Goal: Task Accomplishment & Management: Manage account settings

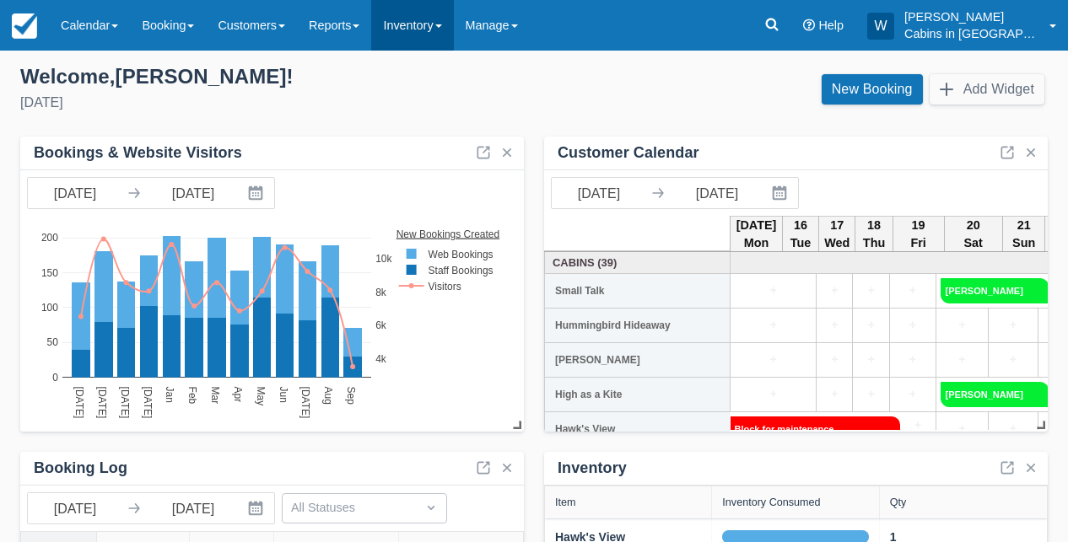
click at [445, 5] on link "Inventory" at bounding box center [412, 25] width 82 height 51
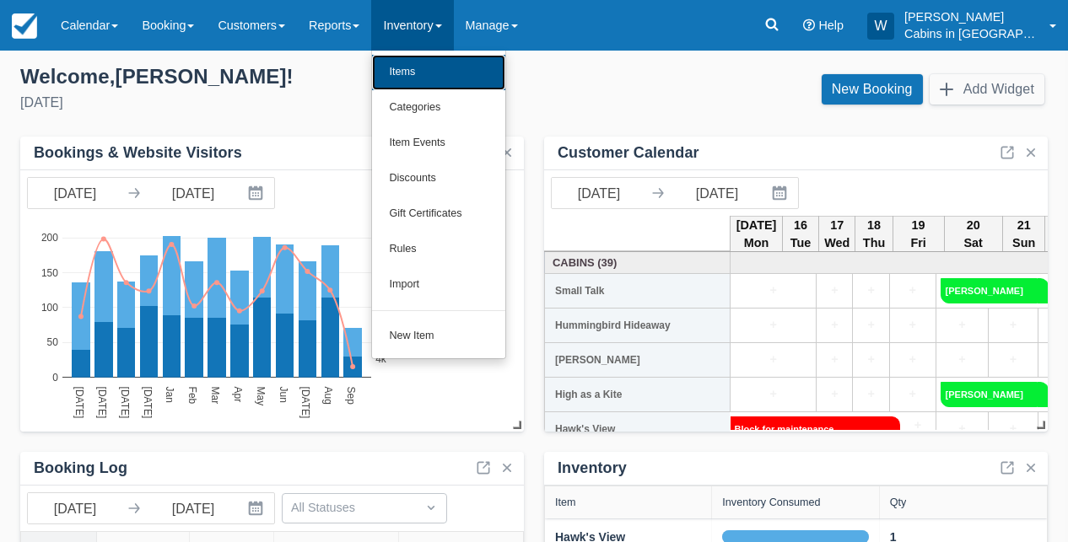
click at [446, 74] on link "Items" at bounding box center [438, 72] width 133 height 35
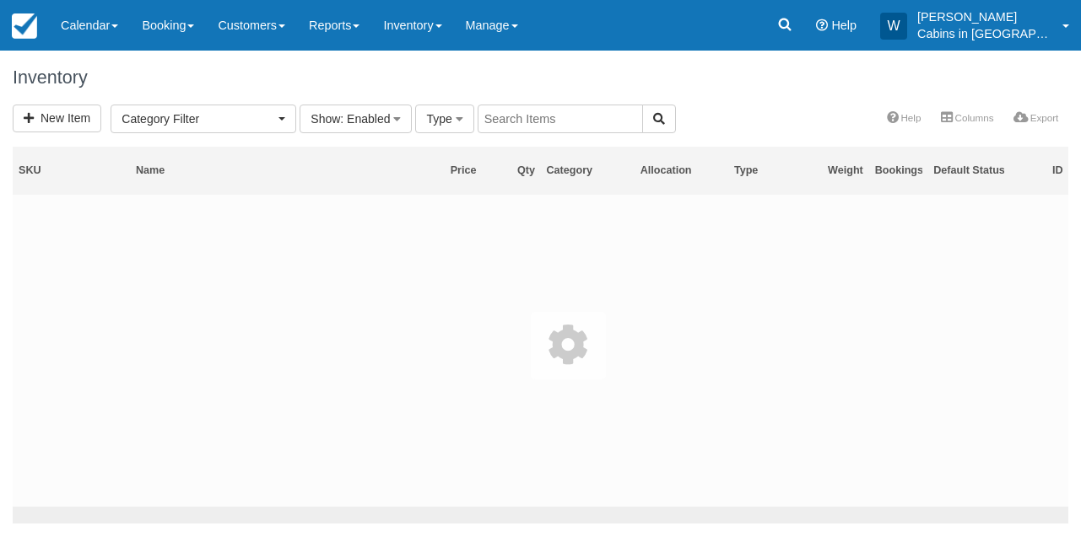
select select
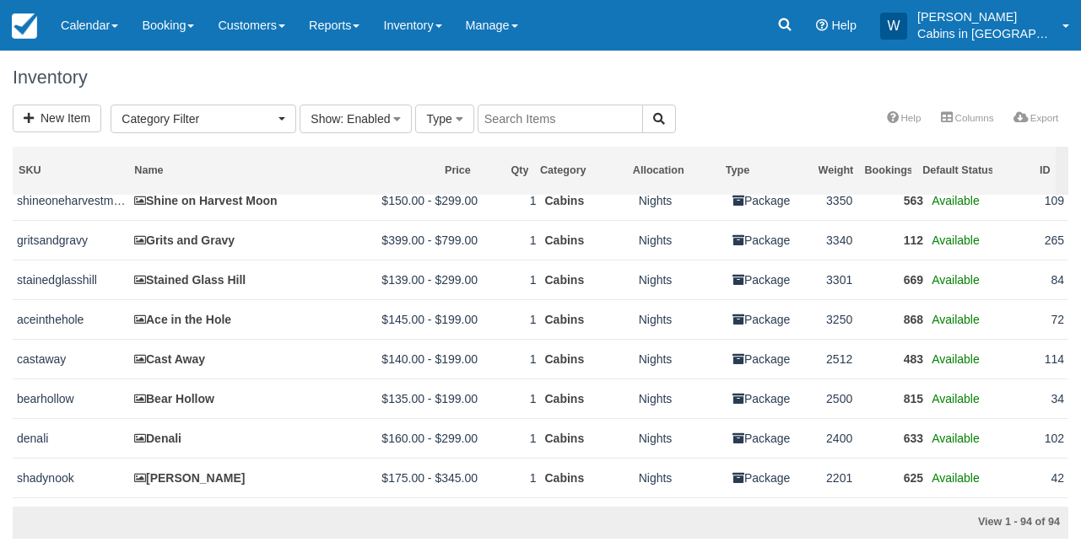
scroll to position [785, 0]
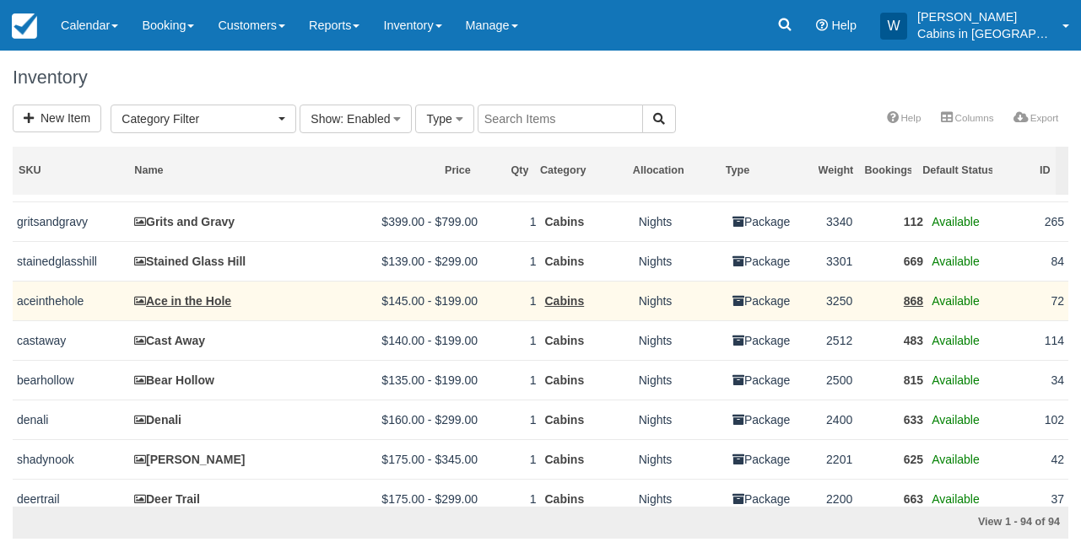
click at [173, 312] on td "Ace in the Hole" at bounding box center [247, 301] width 235 height 40
click at [173, 308] on link "Ace in the Hole" at bounding box center [182, 300] width 97 height 13
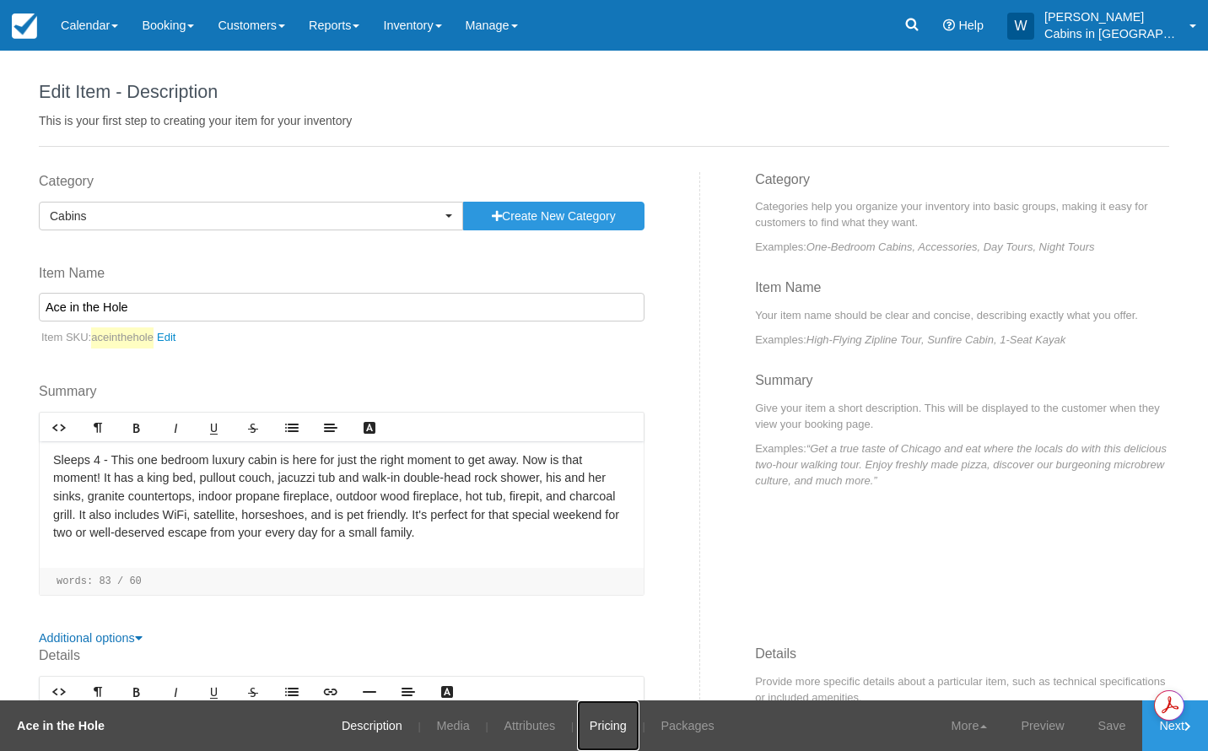
click at [597, 542] on link "Pricing" at bounding box center [608, 725] width 62 height 51
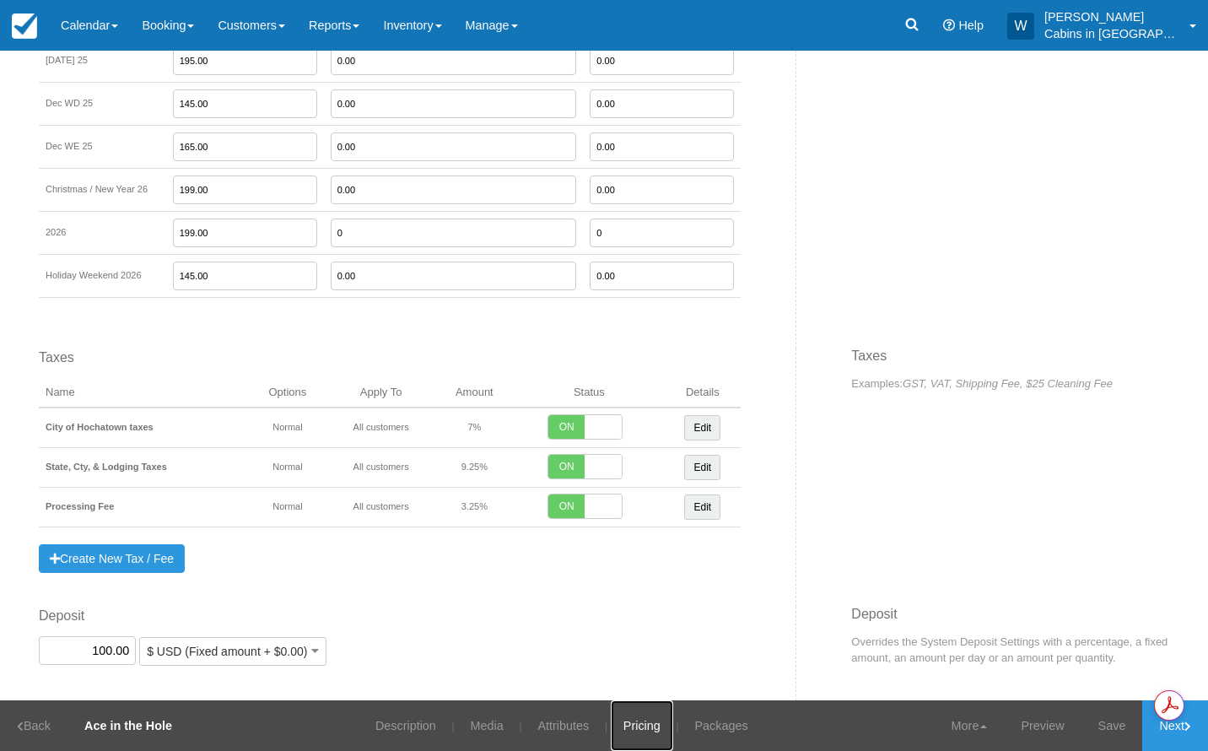
scroll to position [1552, 0]
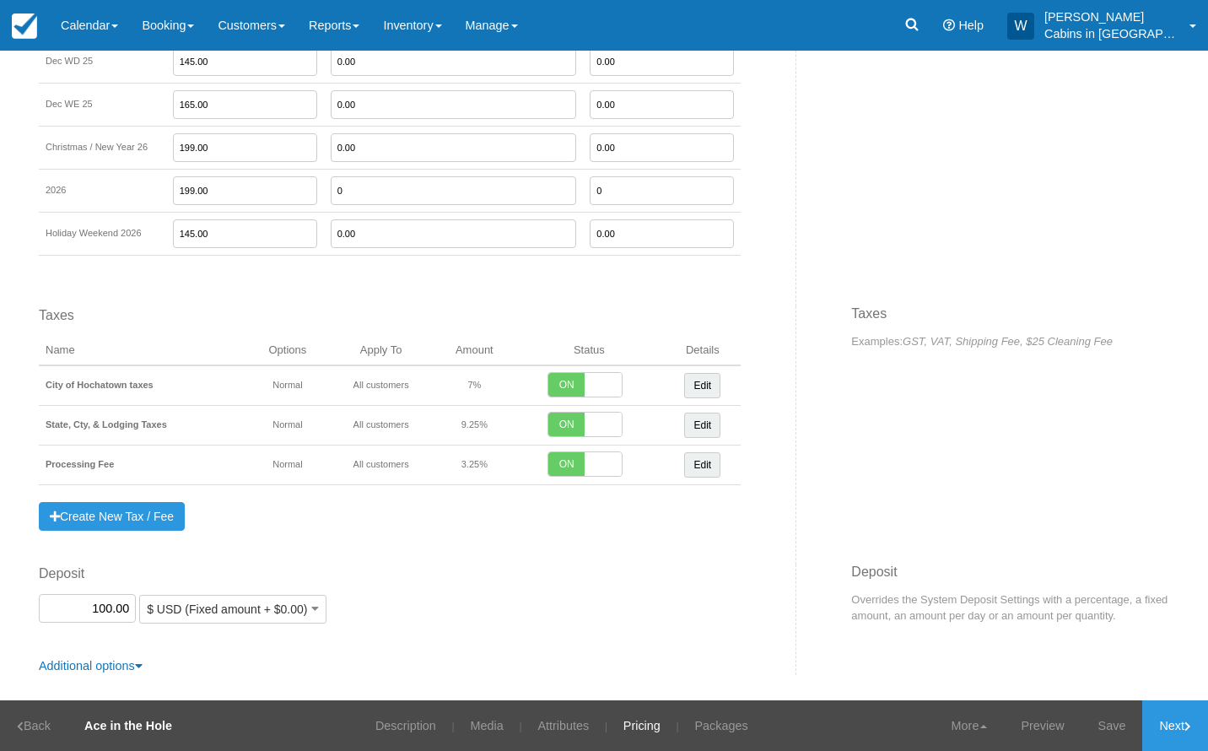
drag, startPoint x: 65, startPoint y: 615, endPoint x: 128, endPoint y: 606, distance: 63.9
click at [128, 542] on input "100.00" at bounding box center [87, 608] width 97 height 29
type input "100.00"
click at [1080, 542] on link "Save" at bounding box center [1112, 725] width 62 height 51
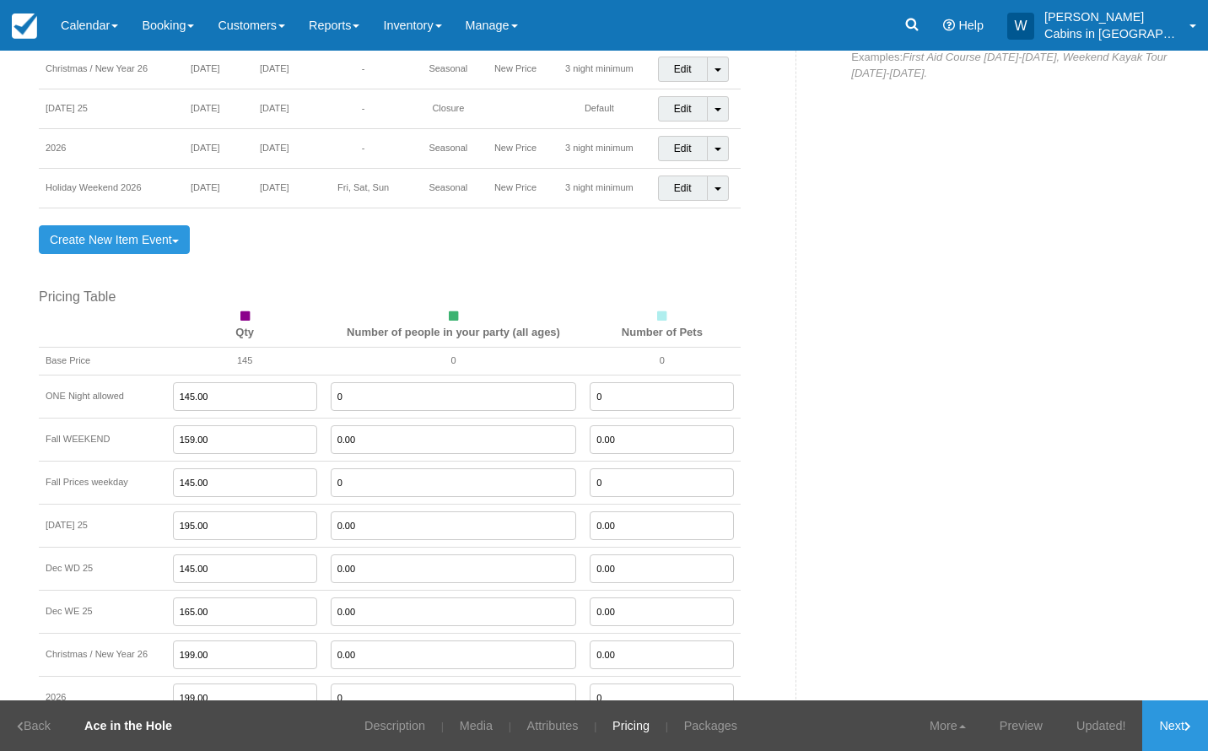
scroll to position [1059, 0]
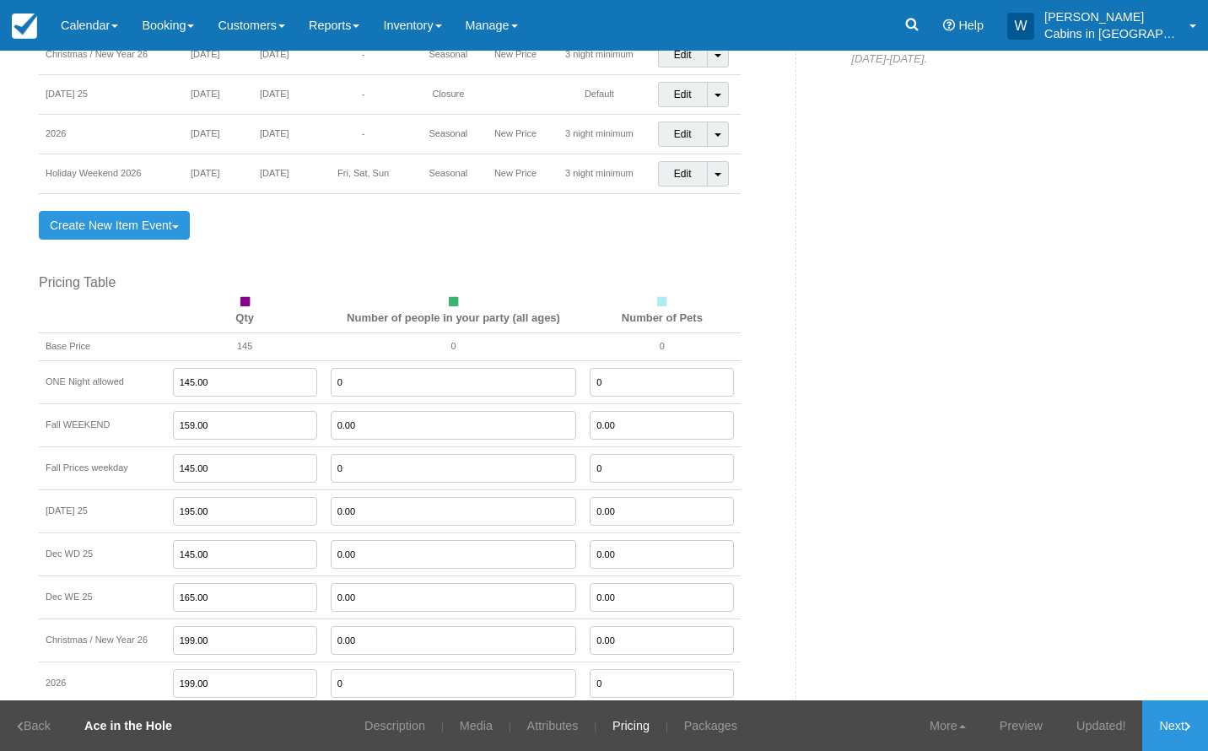
click at [331, 420] on input "0.00" at bounding box center [454, 425] width 246 height 29
click at [216, 424] on input "159.00" at bounding box center [245, 425] width 144 height 29
type input "0"
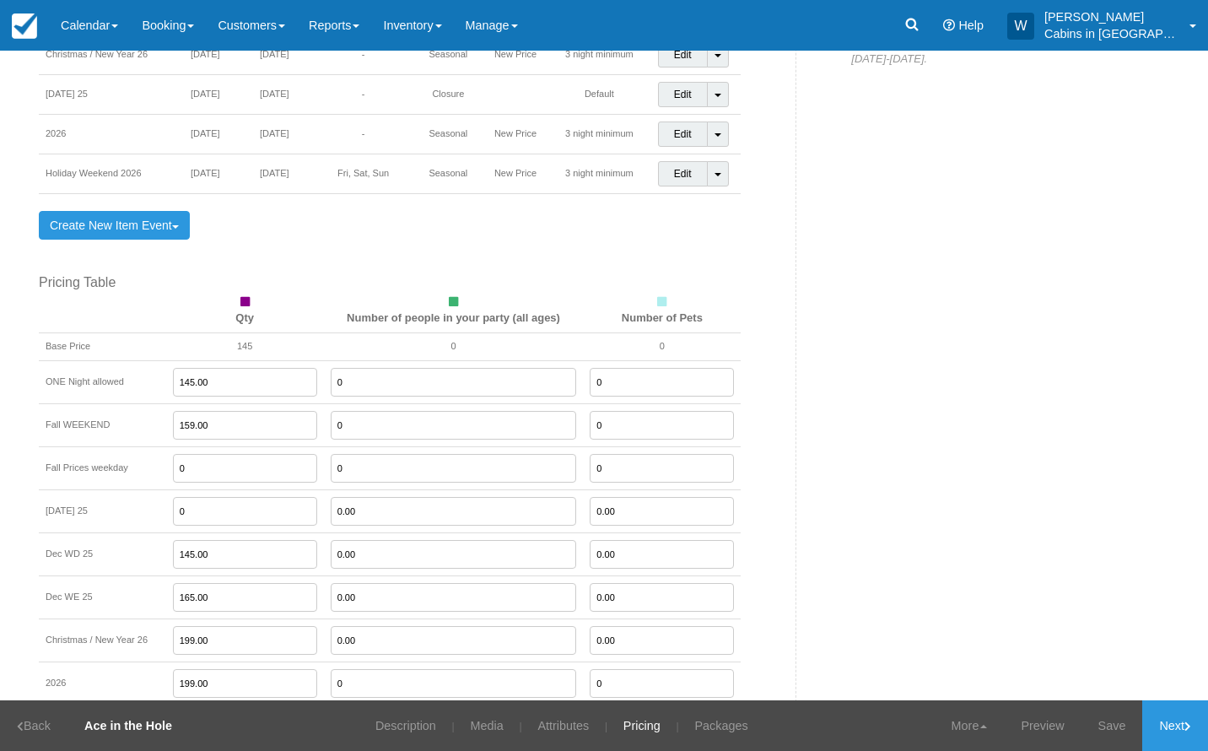
type input "0"
click at [195, 476] on input "0" at bounding box center [245, 468] width 144 height 29
type input "135.00"
click at [196, 515] on input "0" at bounding box center [245, 511] width 144 height 29
type input "199.00"
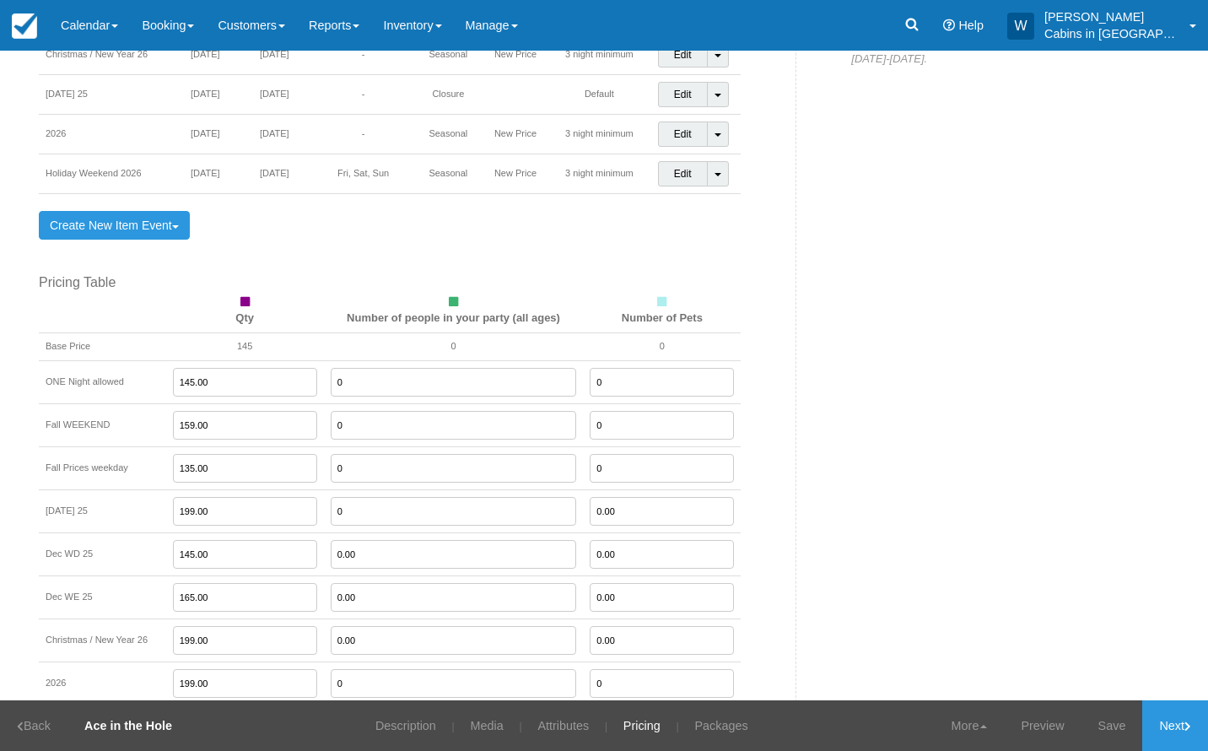
type input "0"
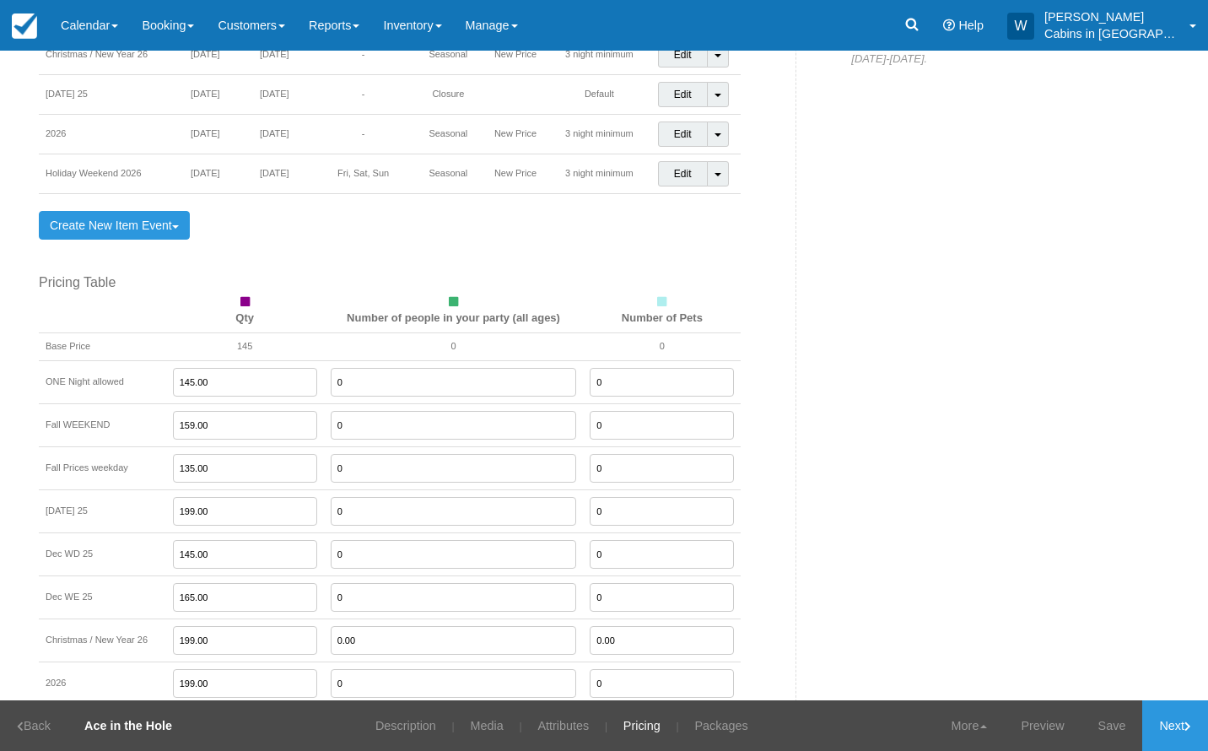
type input "0"
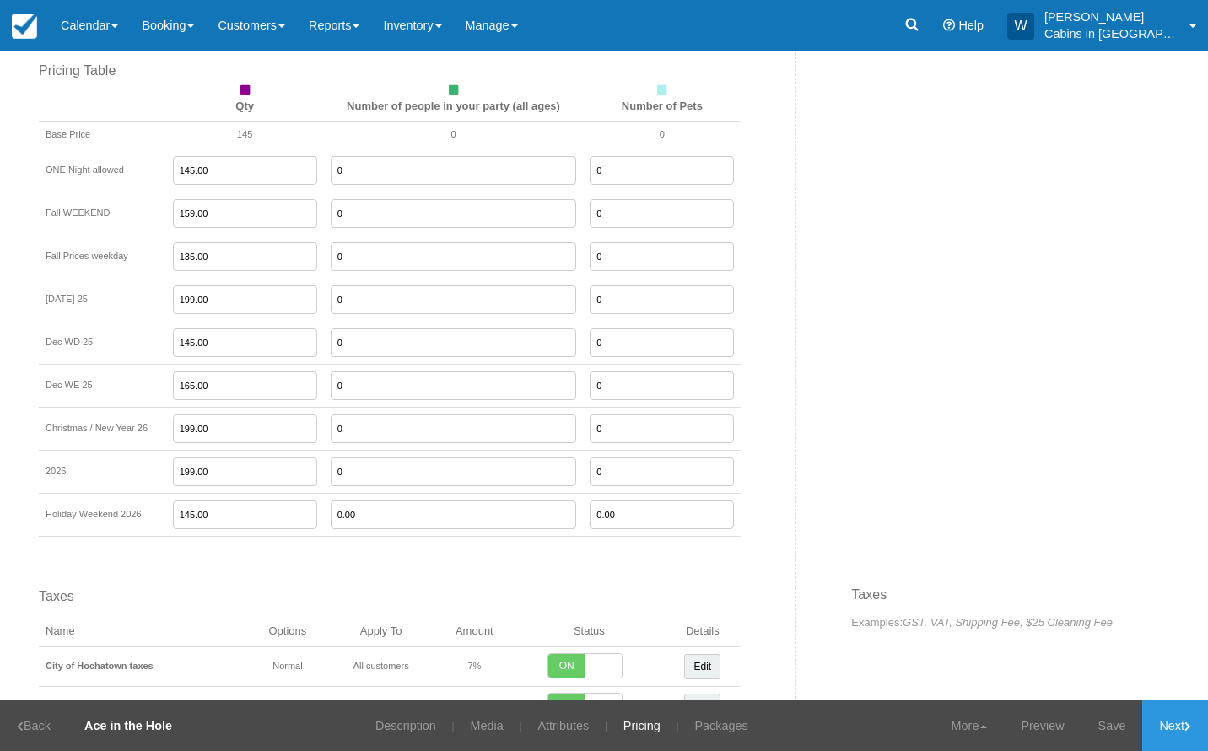
scroll to position [1283, 0]
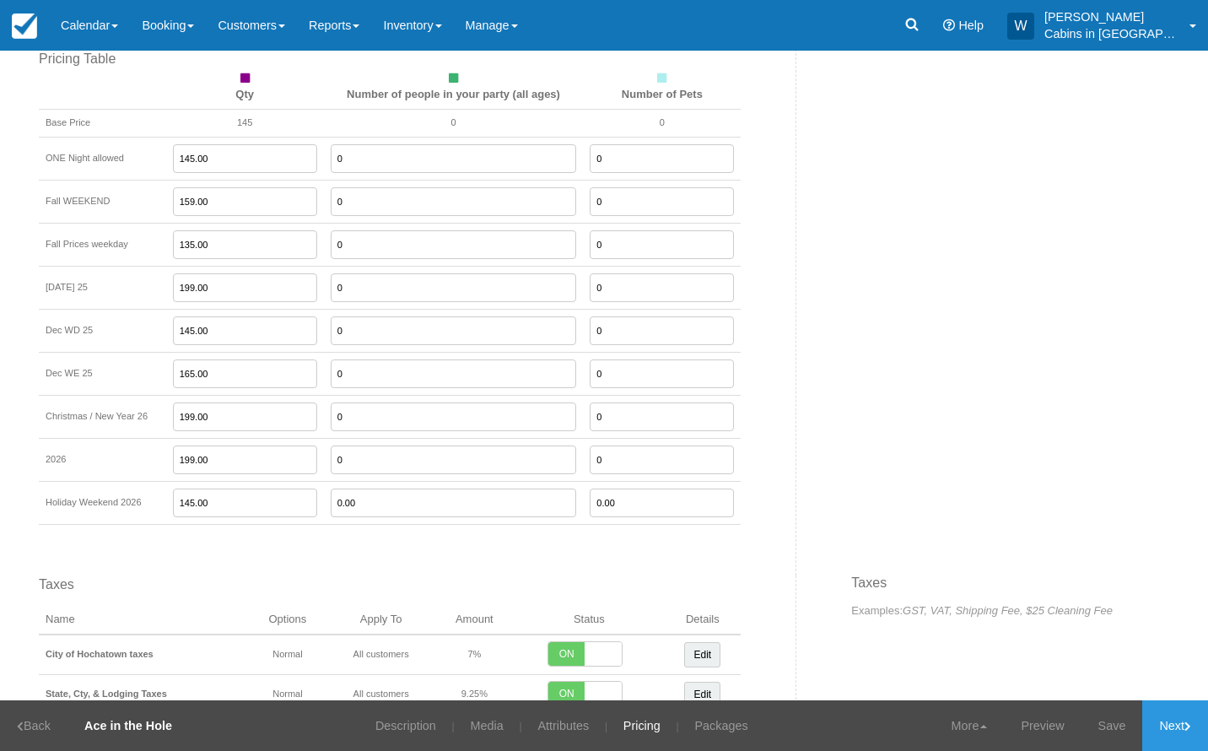
type input "0"
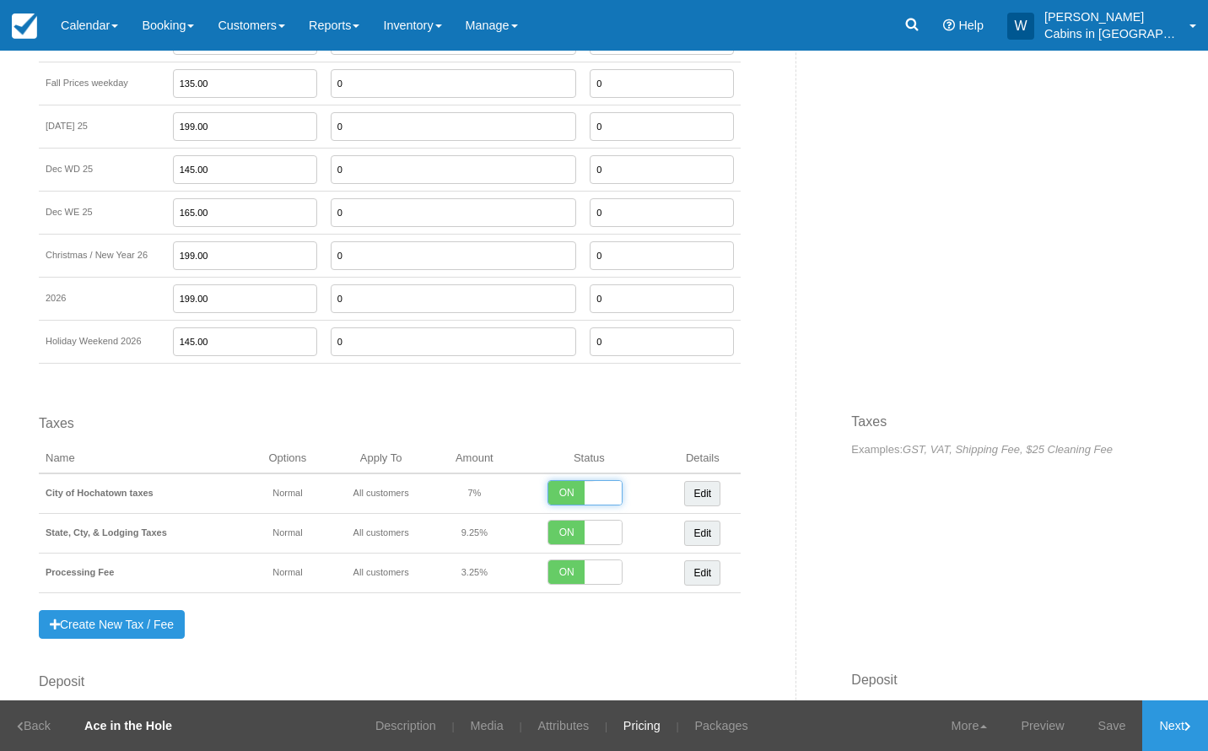
scroll to position [1552, 0]
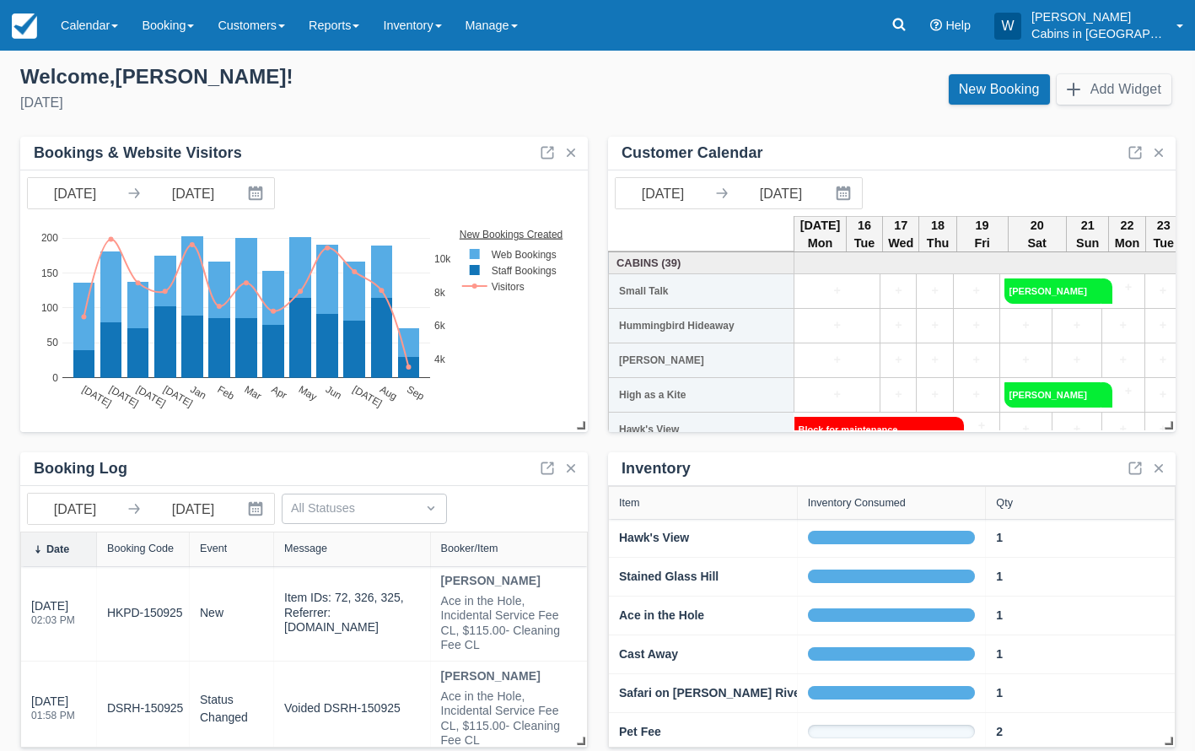
scroll to position [10, 0]
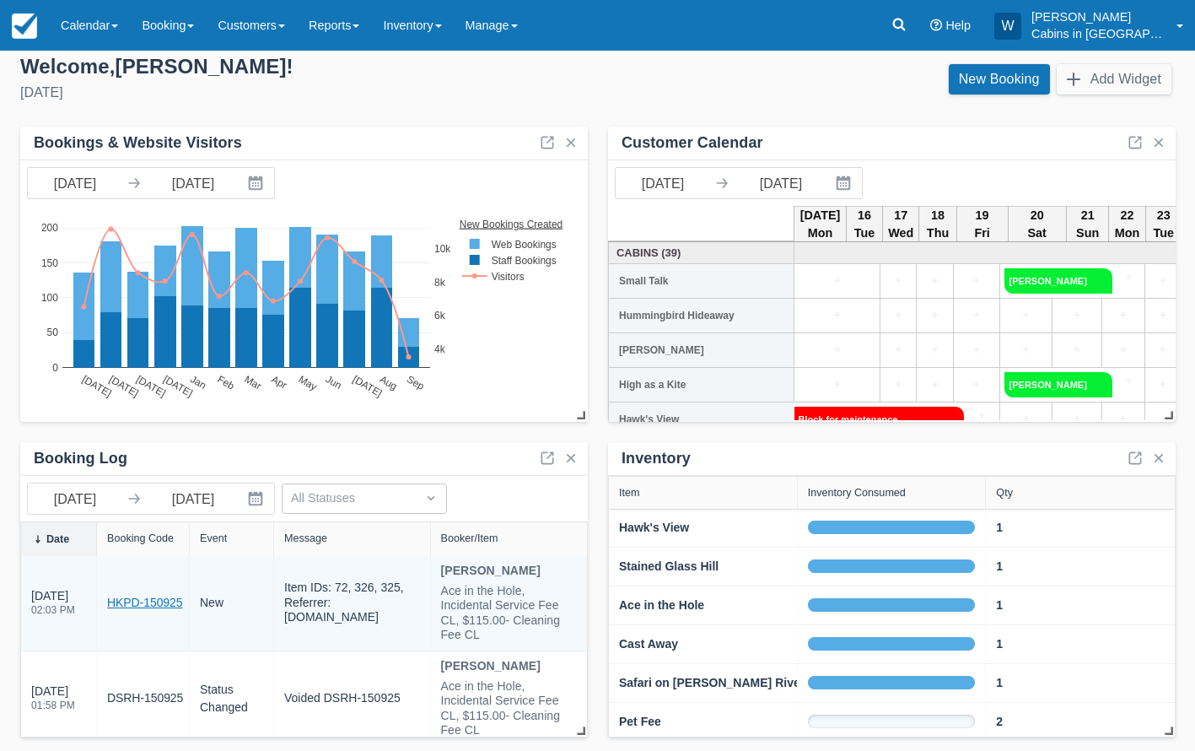
click at [143, 596] on link "HKPD-150925" at bounding box center [145, 603] width 76 height 18
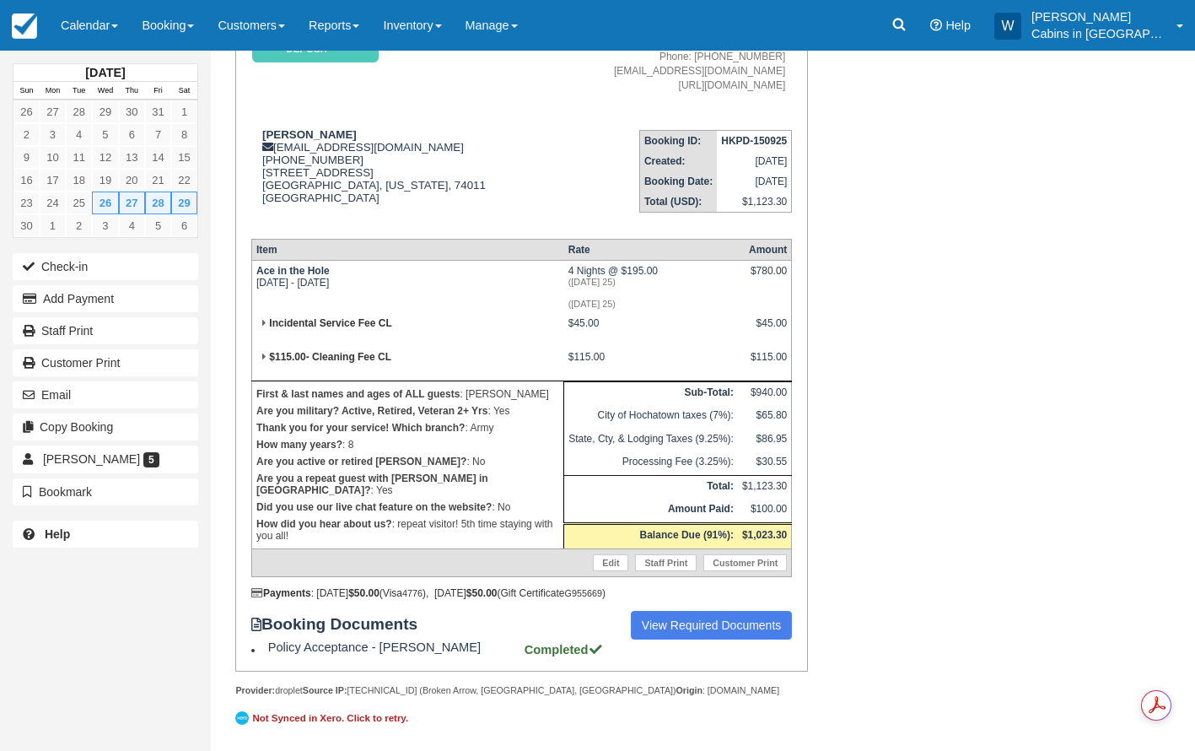
scroll to position [180, 0]
click at [72, 463] on span "[PERSON_NAME]" at bounding box center [91, 458] width 97 height 13
